Goal: Transaction & Acquisition: Purchase product/service

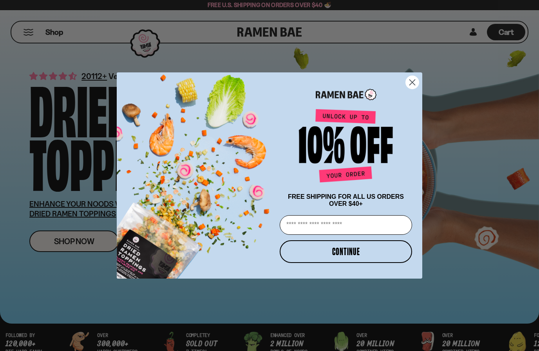
click at [412, 81] on circle "Close dialog" at bounding box center [412, 82] width 13 height 13
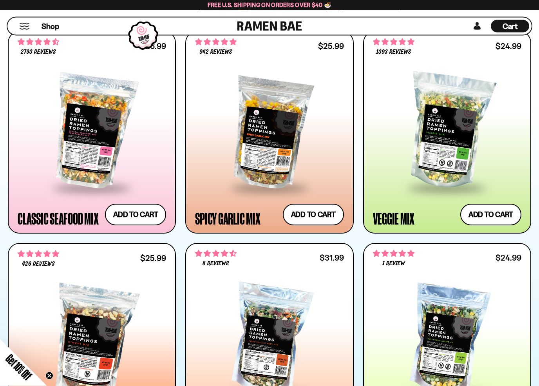
scroll to position [446, 0]
click at [272, 155] on div at bounding box center [269, 131] width 148 height 112
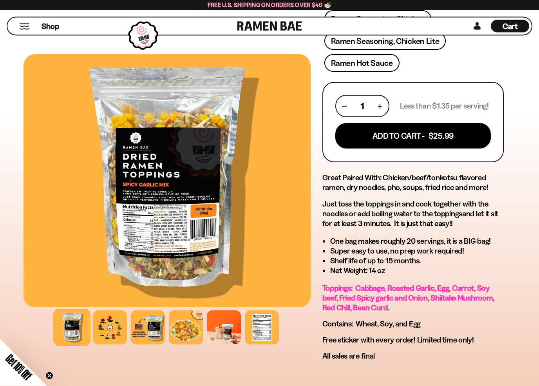
scroll to position [360, 0]
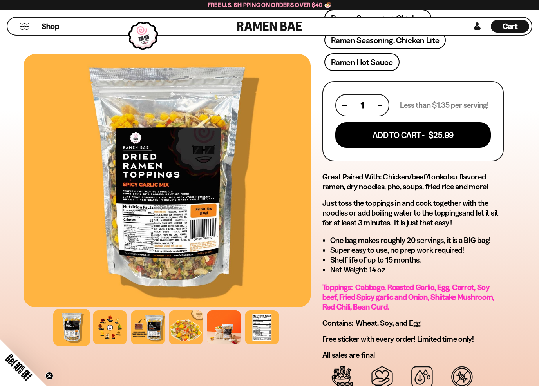
click at [155, 330] on div at bounding box center [148, 327] width 34 height 34
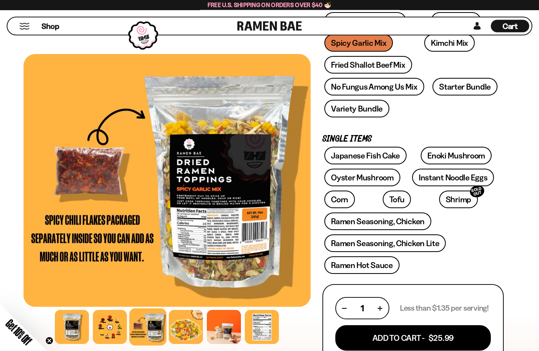
scroll to position [157, 0]
click at [464, 178] on link "Instant Noodle Eggs" at bounding box center [453, 178] width 82 height 18
